Goal: Task Accomplishment & Management: Manage account settings

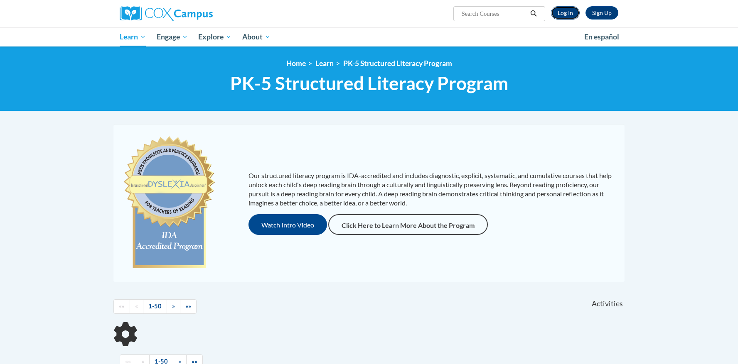
click at [568, 10] on link "Log In" at bounding box center [565, 12] width 29 height 13
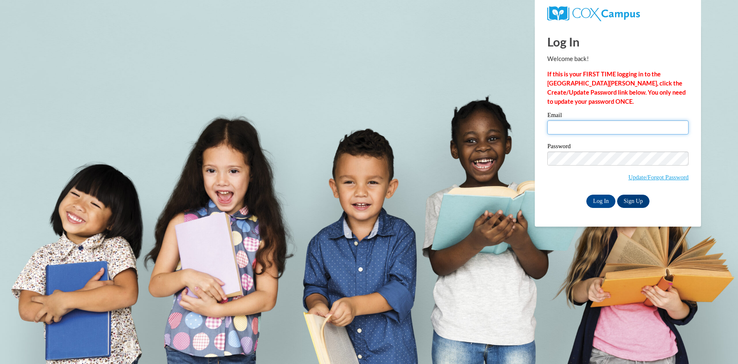
click at [588, 128] on input "Email" at bounding box center [617, 127] width 141 height 14
type input "lindse29@uwm.edu"
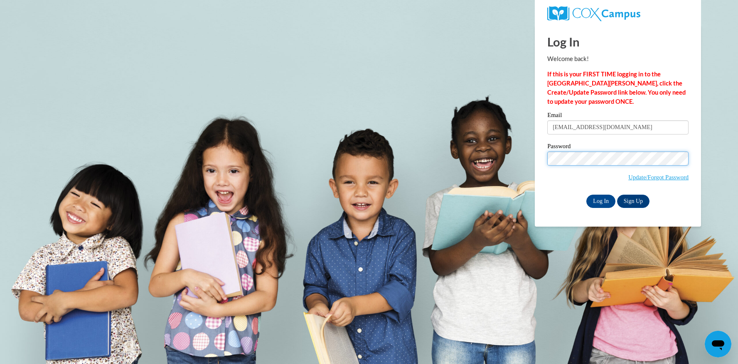
click at [586, 195] on input "Log In" at bounding box center [600, 201] width 29 height 13
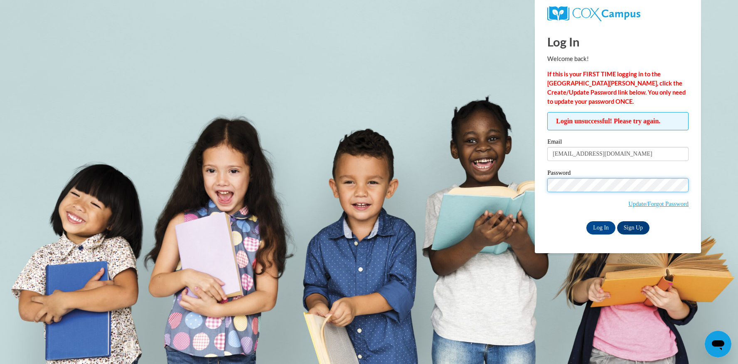
click at [586, 221] on input "Log In" at bounding box center [600, 227] width 29 height 13
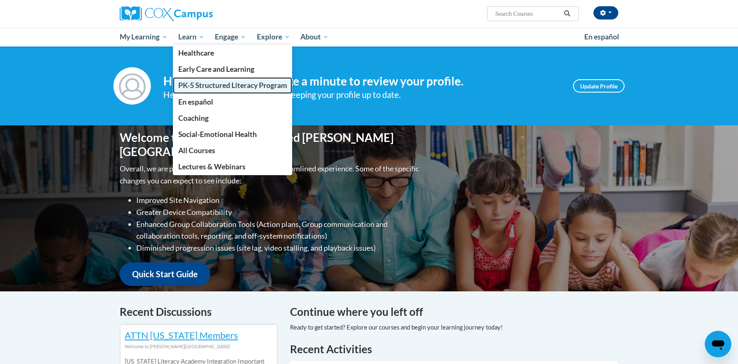
click at [204, 88] on span "PK-5 Structured Literacy Program" at bounding box center [232, 85] width 109 height 9
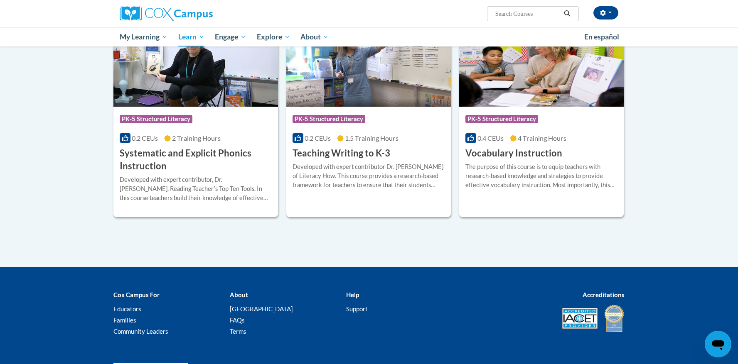
scroll to position [961, 0]
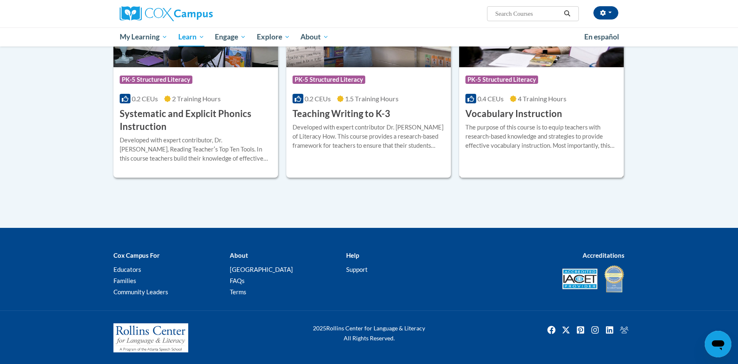
click at [551, 135] on div "The purpose of this course is to equip teachers with research-based knowledge a…" at bounding box center [541, 136] width 152 height 27
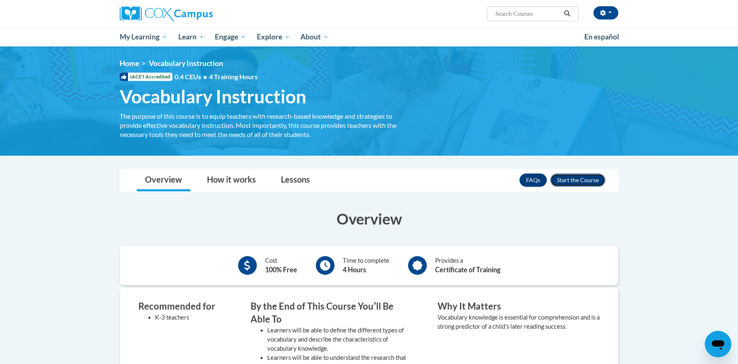
click at [591, 180] on button "Enroll" at bounding box center [577, 180] width 55 height 13
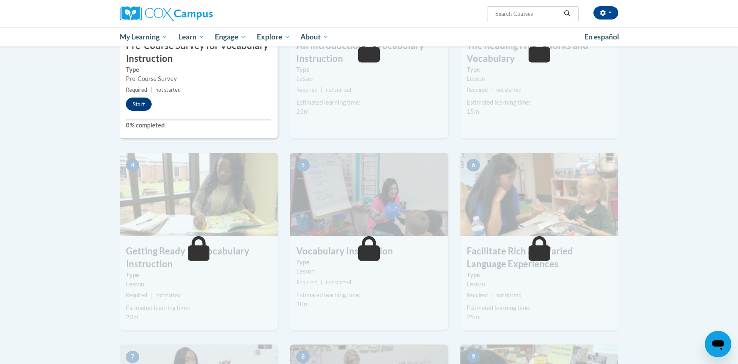
scroll to position [57, 0]
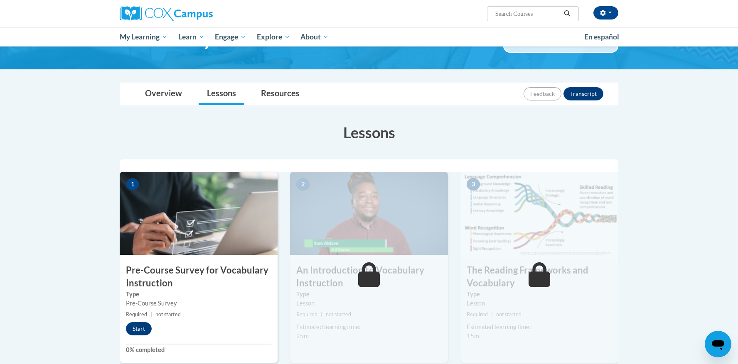
click at [152, 287] on h3 "Pre-Course Survey for Vocabulary Instruction" at bounding box center [199, 277] width 158 height 26
click at [138, 329] on button "Start" at bounding box center [139, 328] width 26 height 13
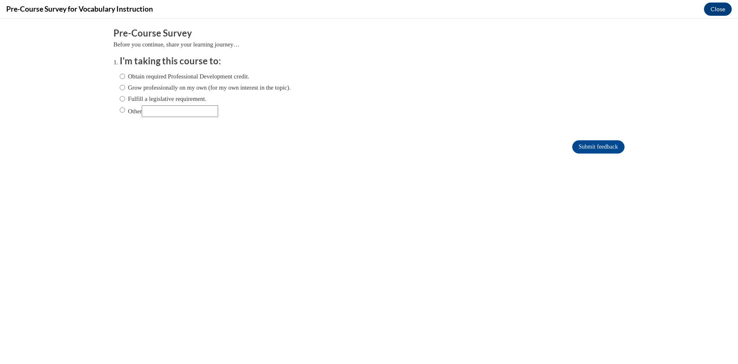
scroll to position [0, 0]
click at [210, 91] on label "Grow professionally on my own (for my own interest in the topic)." at bounding box center [205, 87] width 171 height 9
click at [125, 91] on input "Grow professionally on my own (for my own interest in the topic)." at bounding box center [122, 87] width 5 height 9
radio input "true"
click at [597, 148] on input "Submit feedback" at bounding box center [598, 146] width 52 height 13
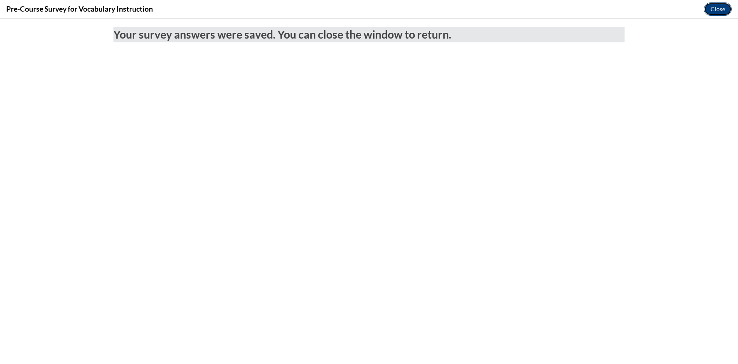
click at [714, 9] on button "Close" at bounding box center [718, 8] width 28 height 13
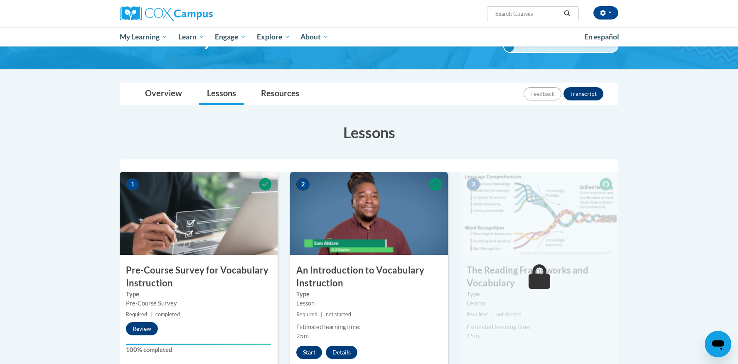
scroll to position [157, 0]
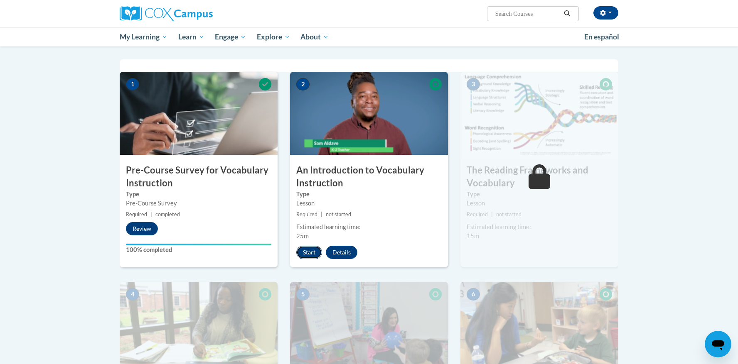
click at [311, 251] on button "Start" at bounding box center [309, 252] width 26 height 13
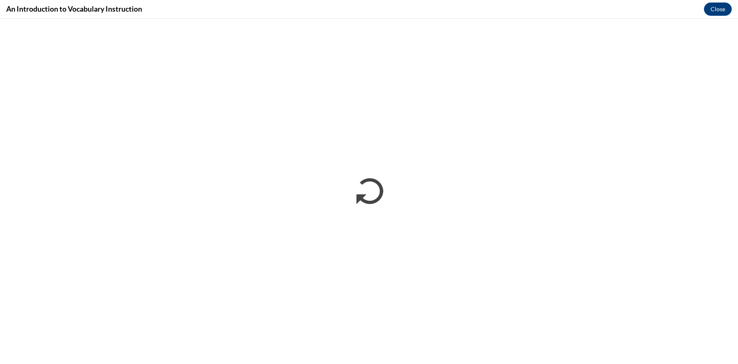
scroll to position [0, 0]
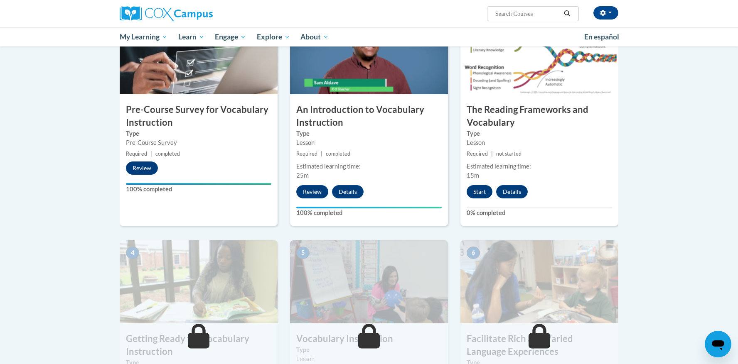
scroll to position [214, 0]
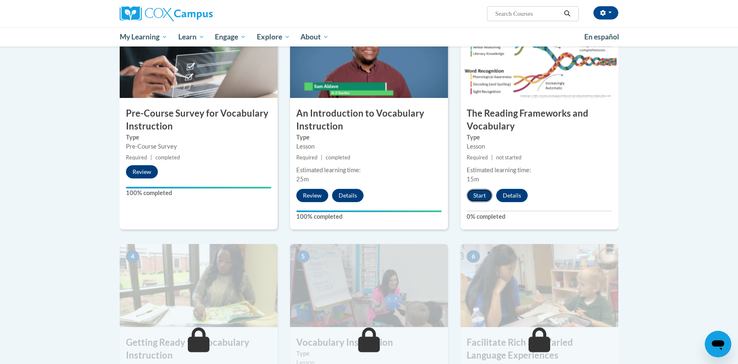
click at [476, 196] on button "Start" at bounding box center [479, 195] width 26 height 13
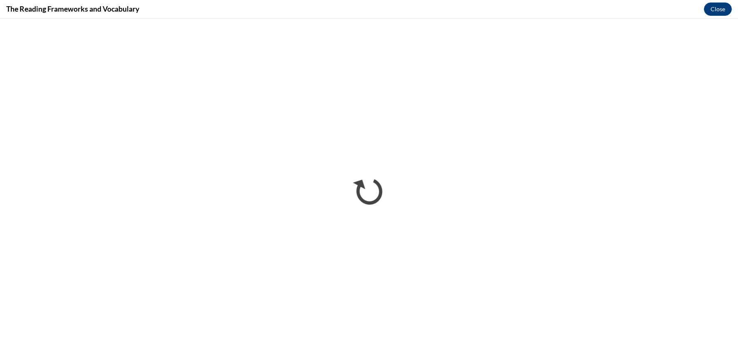
scroll to position [0, 0]
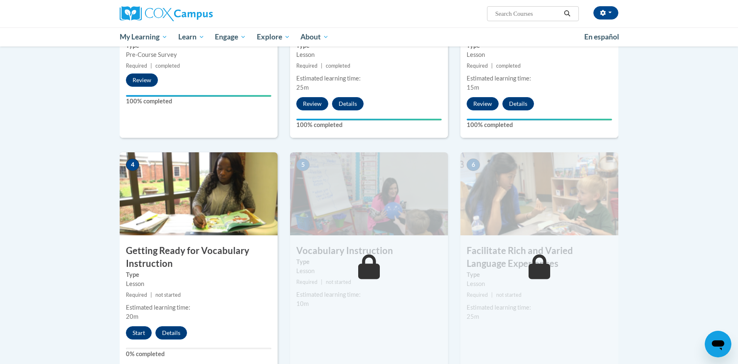
scroll to position [316, 0]
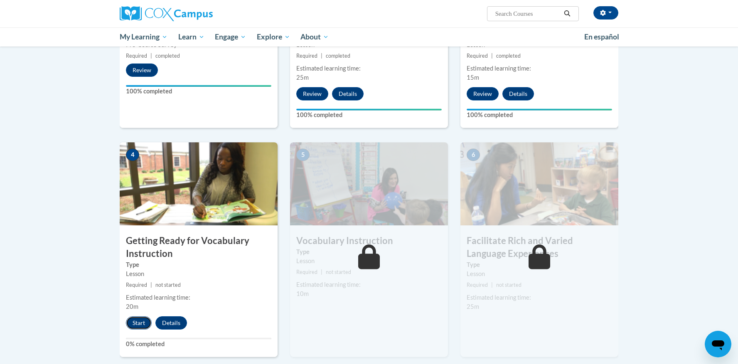
click at [140, 323] on button "Start" at bounding box center [139, 323] width 26 height 13
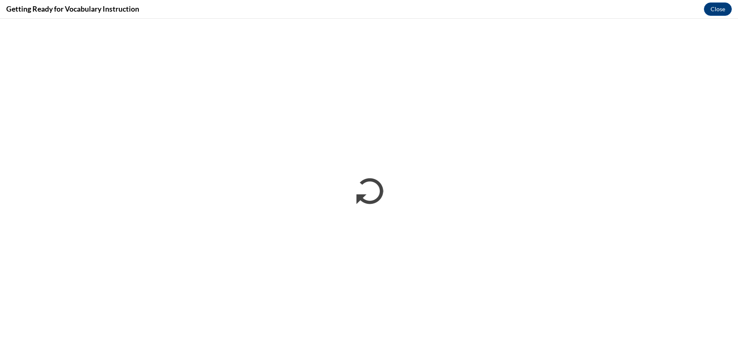
scroll to position [0, 0]
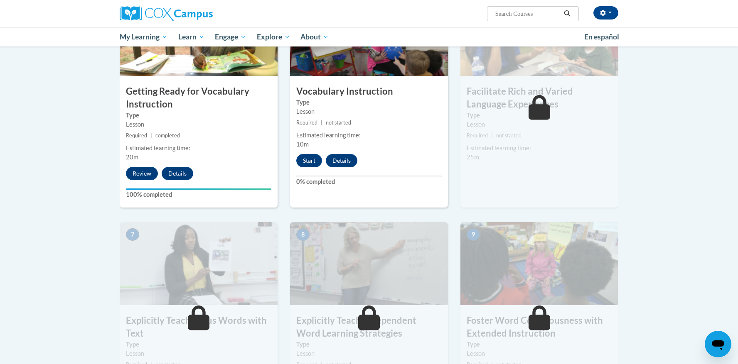
scroll to position [432, 0]
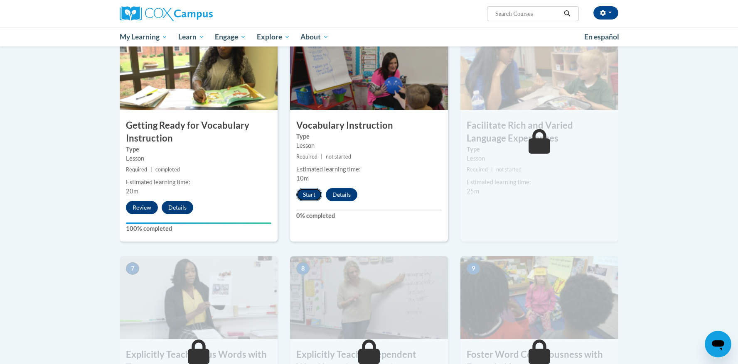
click at [303, 199] on button "Start" at bounding box center [309, 194] width 26 height 13
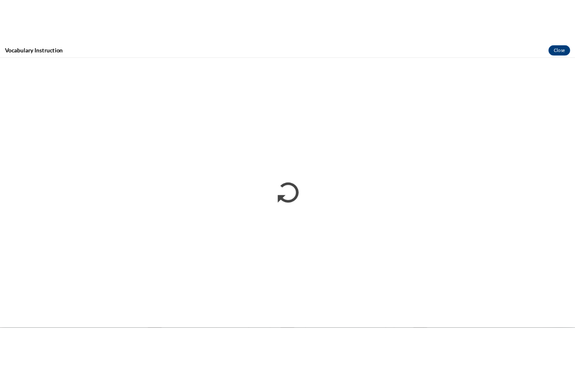
scroll to position [0, 0]
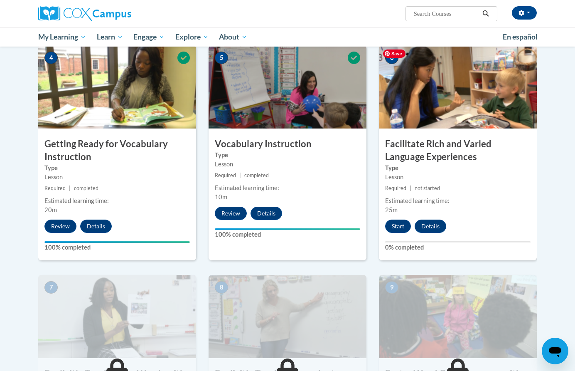
scroll to position [441, 0]
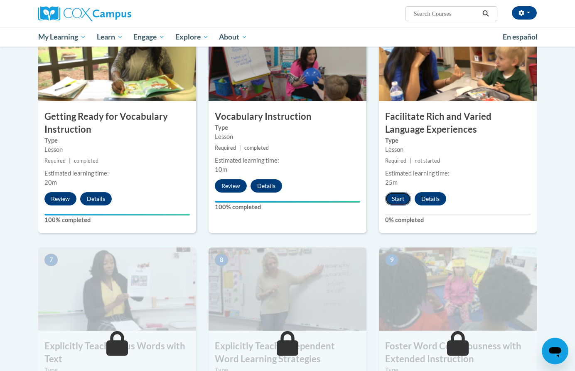
click at [398, 202] on button "Start" at bounding box center [398, 198] width 26 height 13
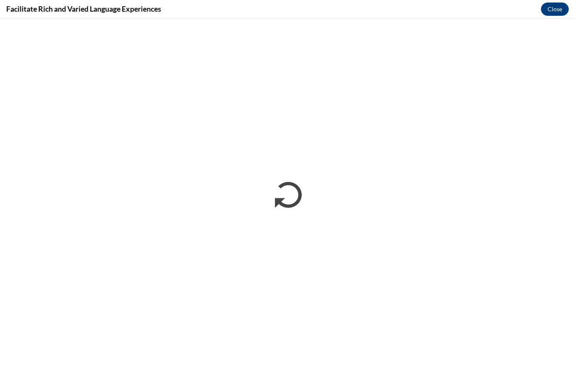
scroll to position [0, 0]
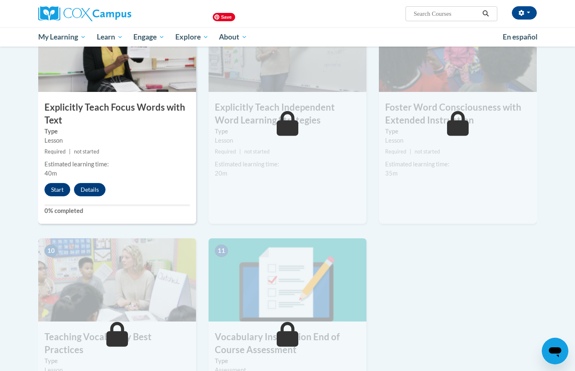
scroll to position [680, 0]
click at [59, 193] on button "Start" at bounding box center [57, 188] width 26 height 13
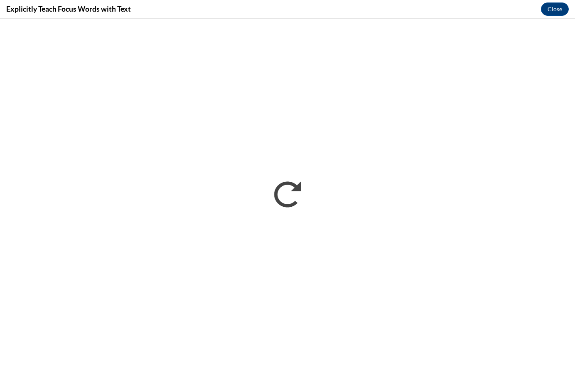
scroll to position [0, 0]
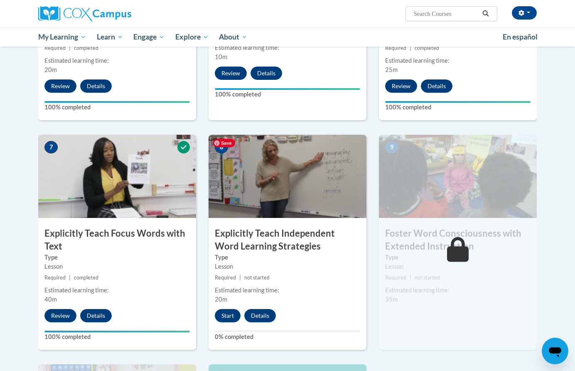
scroll to position [570, 0]
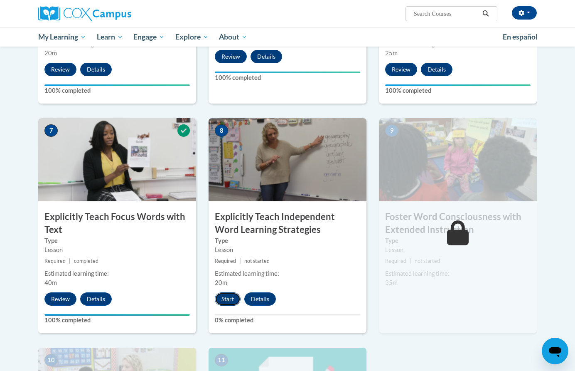
click at [231, 301] on button "Start" at bounding box center [228, 298] width 26 height 13
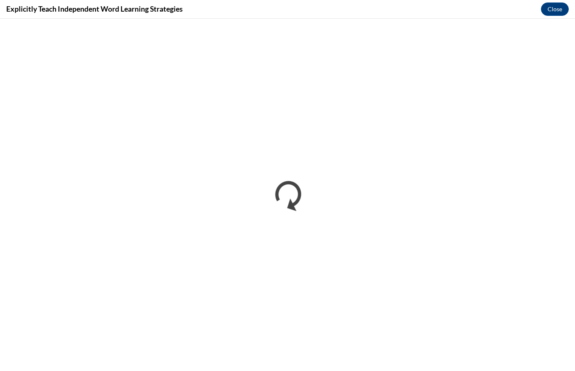
scroll to position [0, 0]
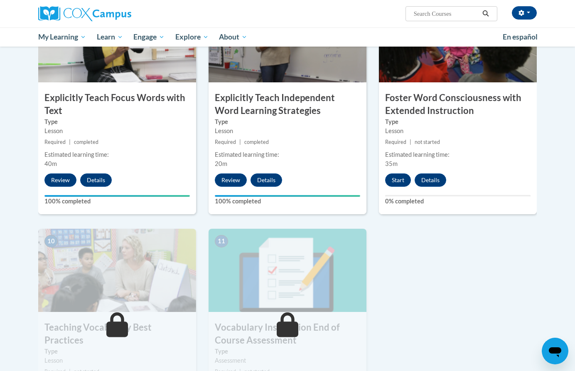
scroll to position [701, 0]
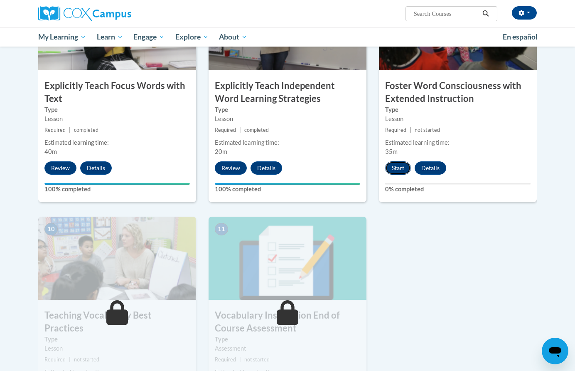
click at [400, 167] on button "Start" at bounding box center [398, 167] width 26 height 13
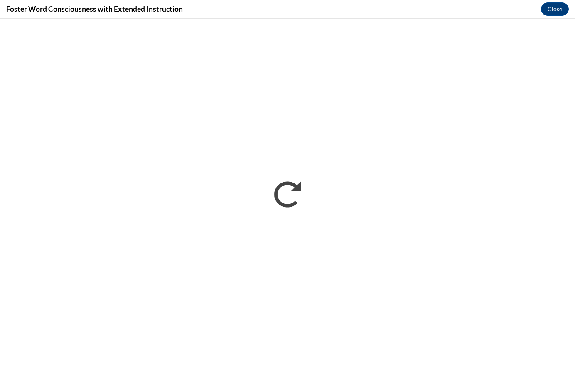
scroll to position [0, 0]
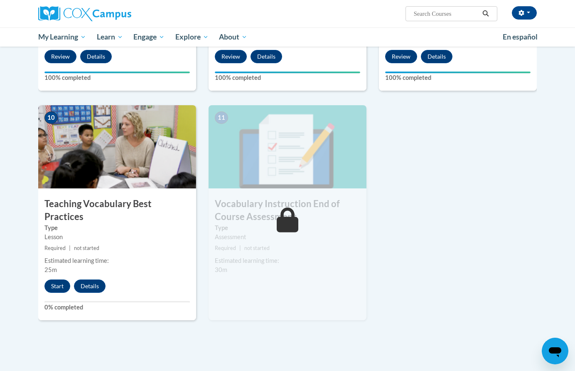
scroll to position [888, 0]
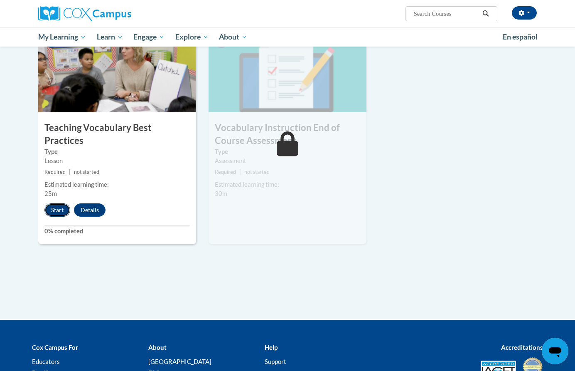
click at [54, 203] on button "Start" at bounding box center [57, 209] width 26 height 13
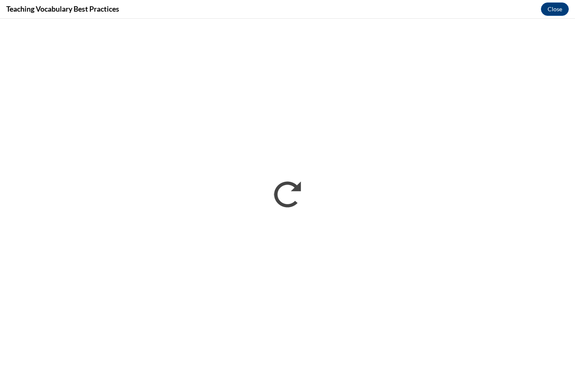
scroll to position [0, 0]
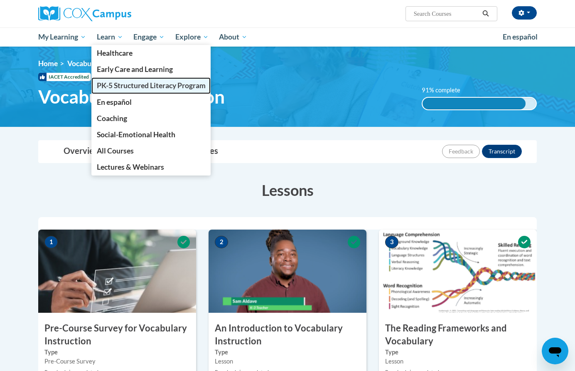
click at [115, 82] on span "PK-5 Structured Literacy Program" at bounding box center [151, 85] width 109 height 9
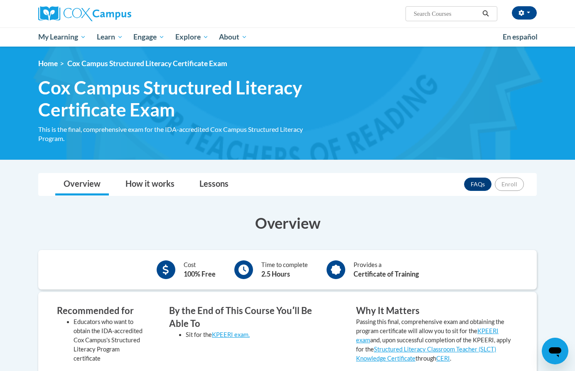
click at [92, 59] on span "Cox Campus Structured Literacy Certificate Exam" at bounding box center [147, 63] width 160 height 9
click at [49, 64] on link "Home" at bounding box center [48, 63] width 20 height 9
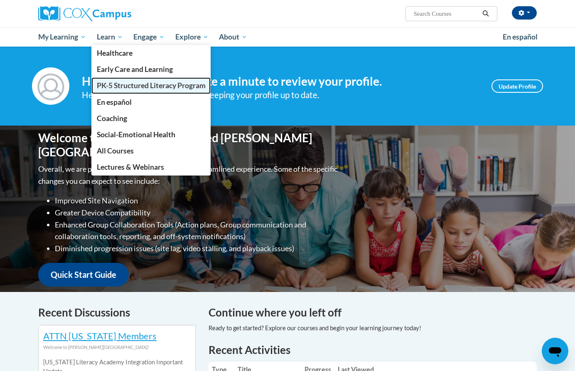
click at [115, 81] on span "PK-5 Structured Literacy Program" at bounding box center [151, 85] width 109 height 9
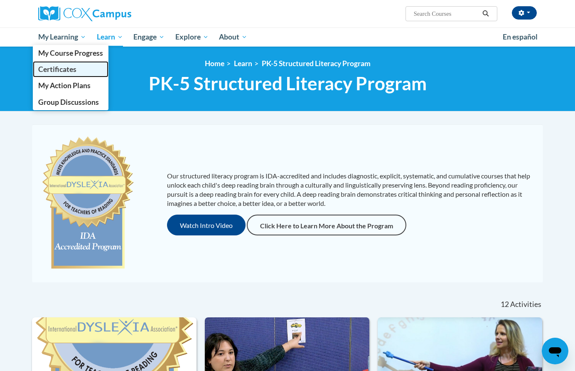
click at [67, 73] on span "Certificates" at bounding box center [57, 69] width 38 height 9
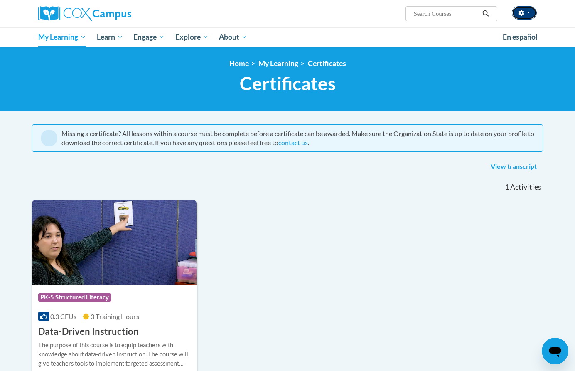
click at [524, 9] on button "button" at bounding box center [524, 12] width 25 height 13
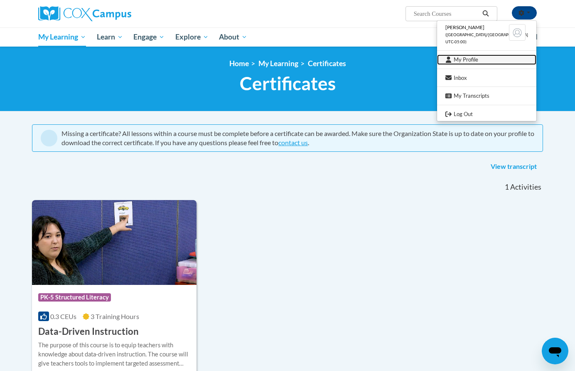
click at [488, 56] on link "My Profile" at bounding box center [486, 59] width 99 height 10
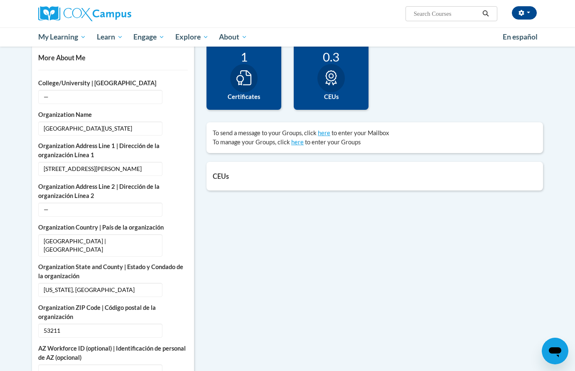
scroll to position [195, 0]
click at [418, 174] on h5 "CEUs" at bounding box center [375, 176] width 324 height 8
click at [226, 183] on div "CEUs Count of credits granted by credit category. 0.3 CEUs Update my credentials" at bounding box center [374, 176] width 336 height 29
click at [253, 84] on div at bounding box center [243, 78] width 27 height 28
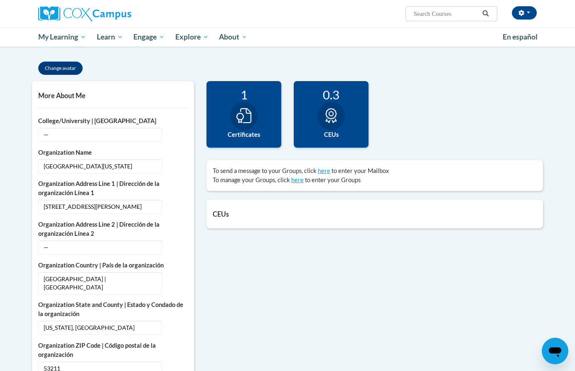
scroll to position [156, 0]
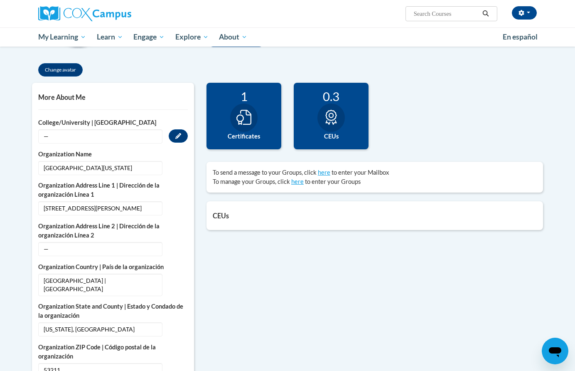
click at [121, 137] on span "—" at bounding box center [100, 136] width 124 height 14
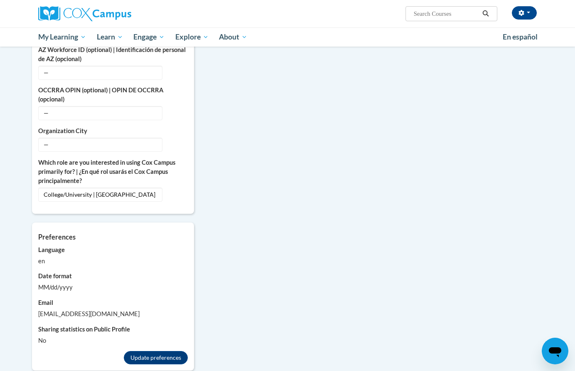
scroll to position [480, 0]
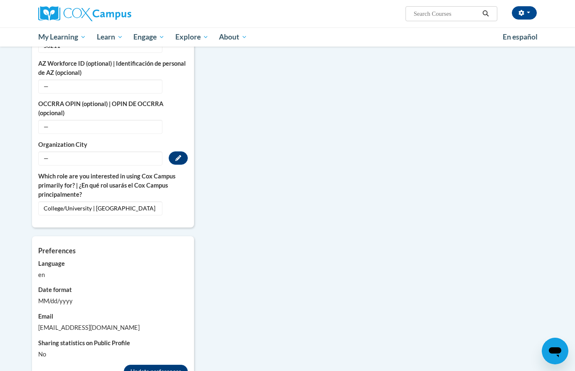
click at [123, 151] on span "—" at bounding box center [100, 158] width 124 height 14
click at [177, 155] on icon "Custom profile fields" at bounding box center [178, 158] width 6 height 6
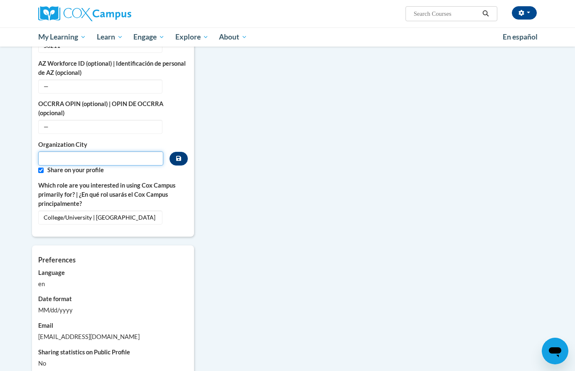
click at [111, 154] on input "Metadata input" at bounding box center [100, 158] width 125 height 14
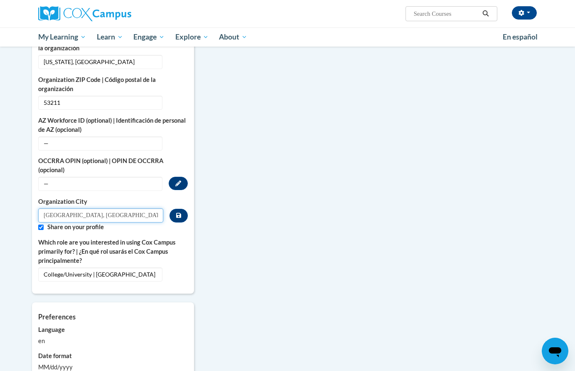
scroll to position [178, 0]
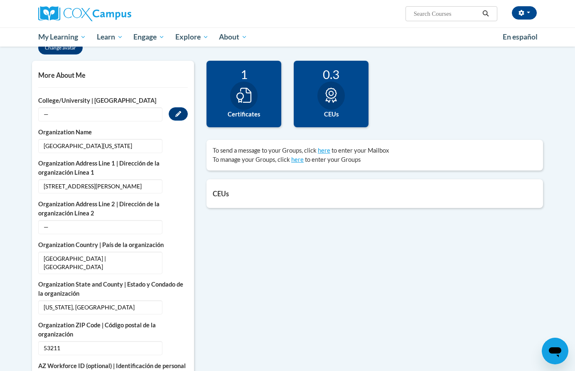
type input "Milwaukee, WI"
click at [113, 115] on span "—" at bounding box center [100, 114] width 124 height 14
click at [171, 115] on button "Edit" at bounding box center [178, 113] width 19 height 13
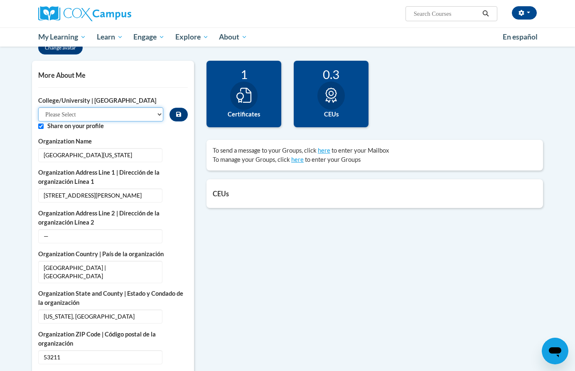
click at [122, 115] on select "Please Select College/University Staff | Empleado universitario College/Univers…" at bounding box center [100, 114] width 125 height 14
select select "99b32b07-cffc-426c-8bf6-0cd77760d84b"
click at [38, 107] on select "Please Select College/University Staff | Empleado universitario College/Univers…" at bounding box center [100, 114] width 125 height 14
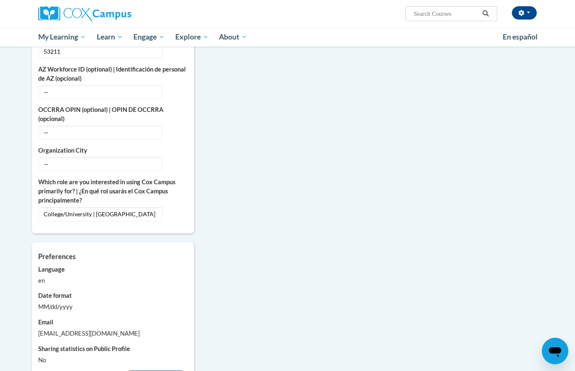
scroll to position [689, 0]
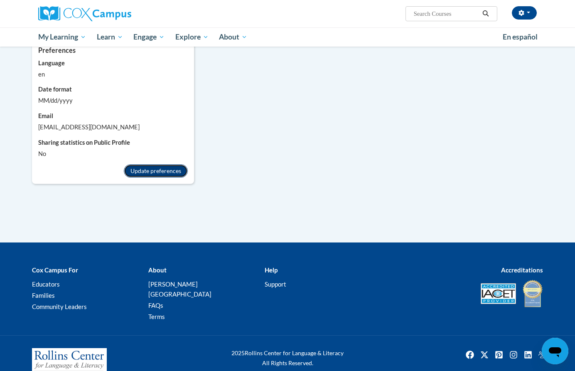
click at [136, 164] on button "Update preferences" at bounding box center [156, 170] width 64 height 13
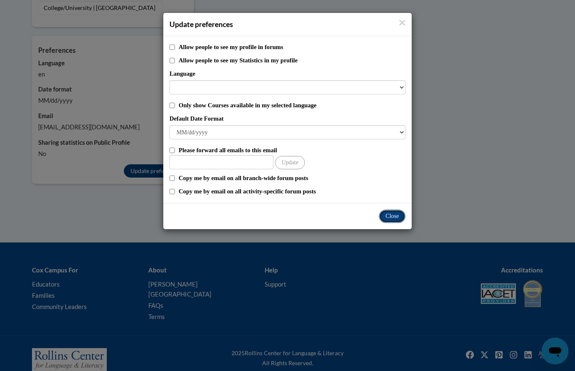
click at [392, 220] on button "Close" at bounding box center [392, 215] width 27 height 13
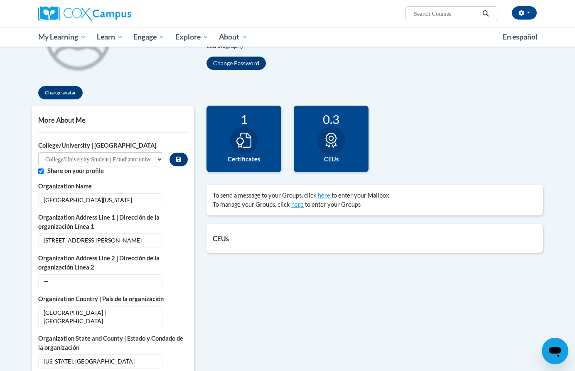
scroll to position [77, 0]
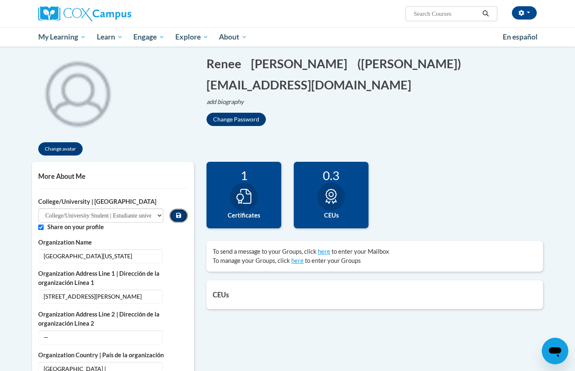
click at [180, 215] on icon "Custom profile fields" at bounding box center [178, 215] width 5 height 5
click at [180, 215] on icon "Custom profile fields" at bounding box center [178, 215] width 6 height 6
click at [180, 215] on icon "Custom profile fields" at bounding box center [178, 215] width 5 height 5
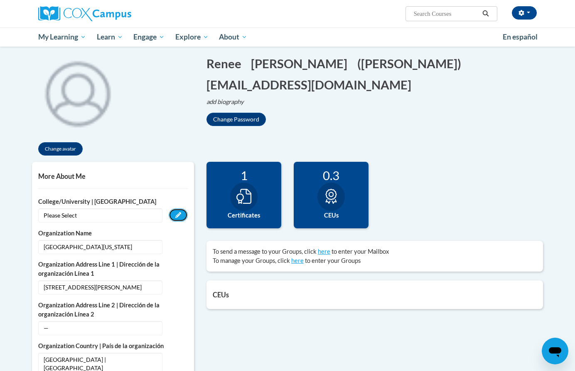
click at [180, 215] on icon "Custom profile fields" at bounding box center [178, 215] width 6 height 6
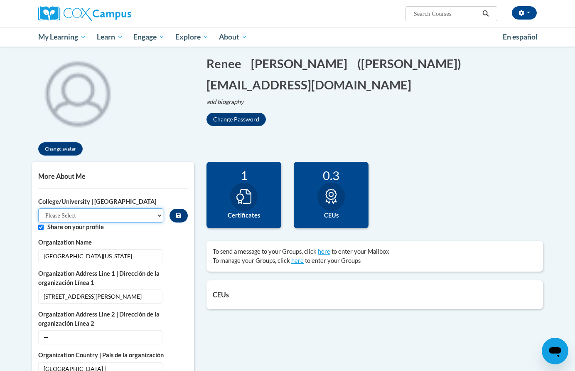
click at [120, 216] on select "Please Select College/University Staff | Empleado universitario College/Univers…" at bounding box center [100, 215] width 125 height 14
click at [38, 208] on select "Please Select College/University Staff | Empleado universitario College/Univers…" at bounding box center [100, 215] width 125 height 14
click at [145, 214] on select "Please Select College/University Staff | Empleado universitario College/Univers…" at bounding box center [100, 215] width 125 height 14
select select "99b32b07-cffc-426c-8bf6-0cd77760d84b"
click at [38, 208] on select "Please Select College/University Staff | Empleado universitario College/Univers…" at bounding box center [100, 215] width 125 height 14
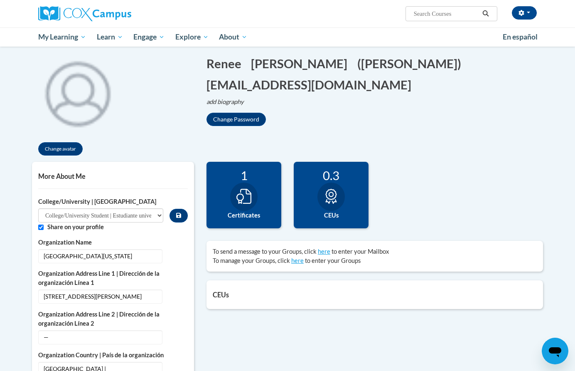
click at [138, 228] on label "Share on your profile" at bounding box center [117, 226] width 140 height 9
click at [246, 206] on div at bounding box center [243, 196] width 27 height 28
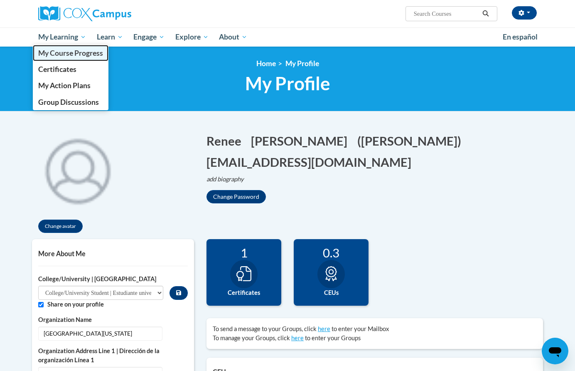
click at [62, 55] on span "My Course Progress" at bounding box center [70, 53] width 65 height 9
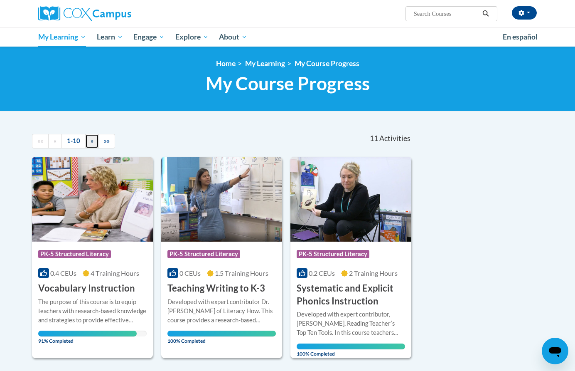
click at [95, 142] on link "»" at bounding box center [92, 141] width 14 height 15
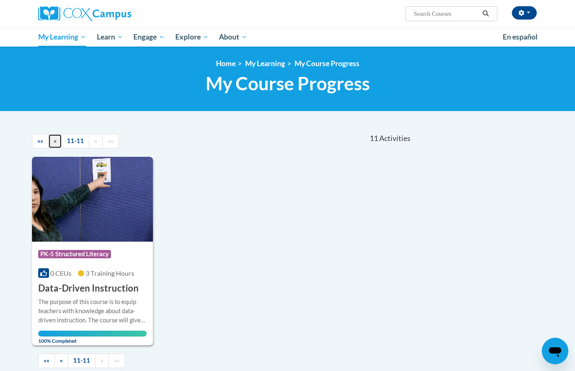
click at [55, 144] on span "«" at bounding box center [55, 140] width 3 height 7
